Goal: Communication & Community: Answer question/provide support

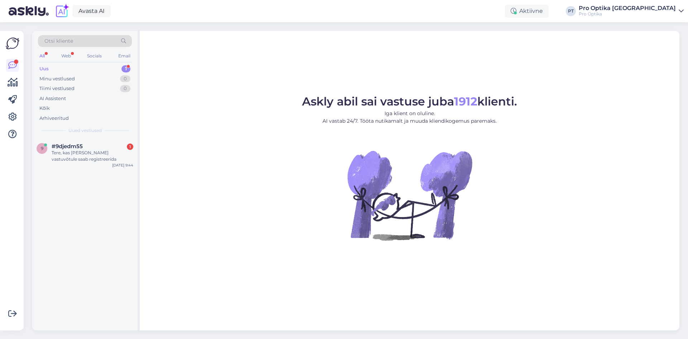
click at [48, 68] on div "Uus" at bounding box center [43, 68] width 9 height 7
click at [68, 153] on div "Tere, kas [PERSON_NAME] vastuvõtule saab registreerida" at bounding box center [93, 155] width 82 height 13
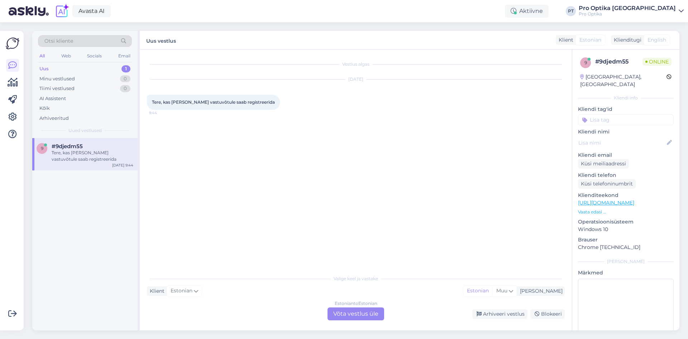
click at [348, 312] on div "Estonian to Estonian Võta vestlus üle" at bounding box center [355, 313] width 57 height 13
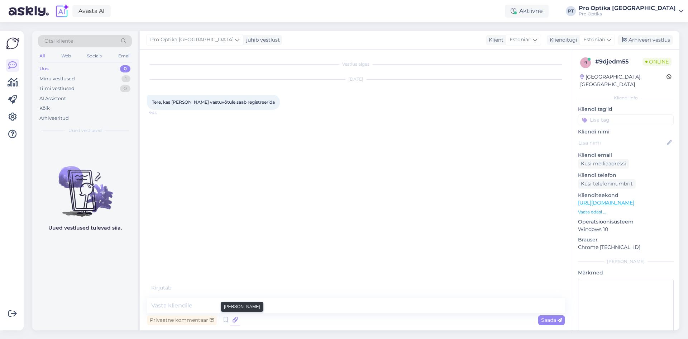
click at [232, 318] on icon at bounding box center [235, 319] width 10 height 11
click at [224, 318] on icon at bounding box center [225, 319] width 9 height 11
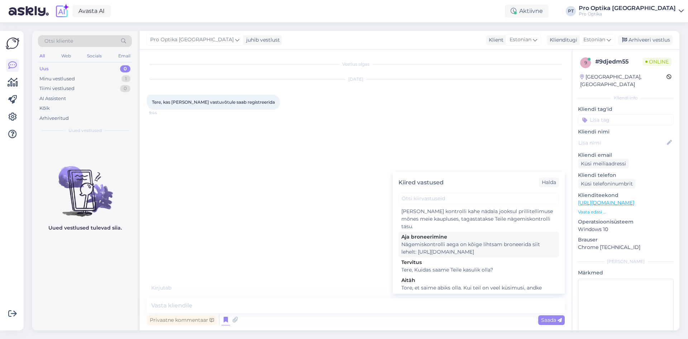
scroll to position [179, 0]
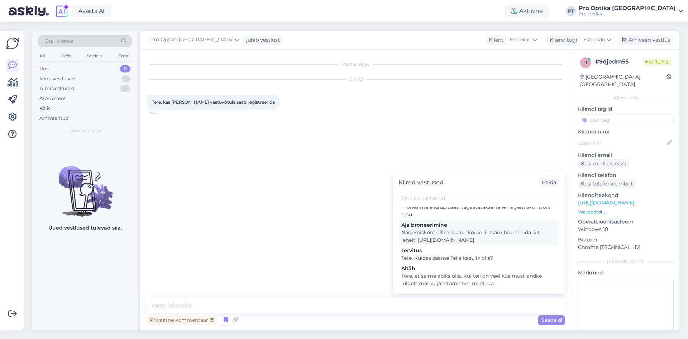
click at [455, 234] on div "Nägemiskontrolli aega on kõige lihtsam broneerida siit lehelt: [URL][DOMAIN_NAM…" at bounding box center [478, 236] width 155 height 15
type textarea "Nägemiskontrolli aega on kõige lihtsam broneerida siit lehelt: [URL][DOMAIN_NAM…"
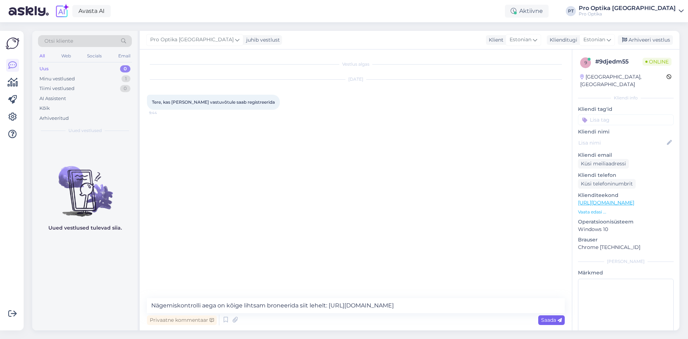
click at [553, 318] on span "Saada" at bounding box center [551, 319] width 21 height 6
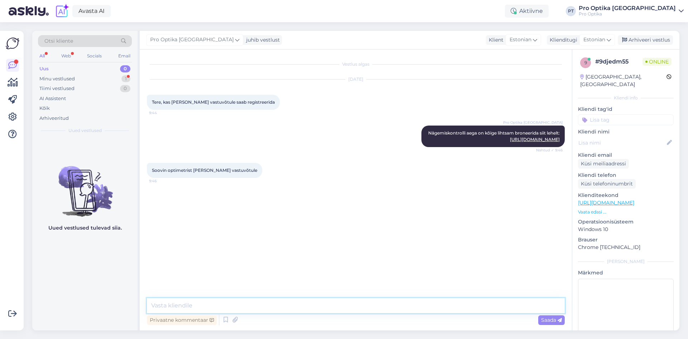
click at [243, 303] on textarea at bounding box center [356, 305] width 418 height 15
type textarea "M"
click at [178, 305] on textarea "Tere. [PERSON_NAME] tööta [PERSON_NAME]." at bounding box center [356, 305] width 418 height 15
type textarea "Tere. Pro Optikas ei tööta [PERSON_NAME]."
